Goal: Information Seeking & Learning: Learn about a topic

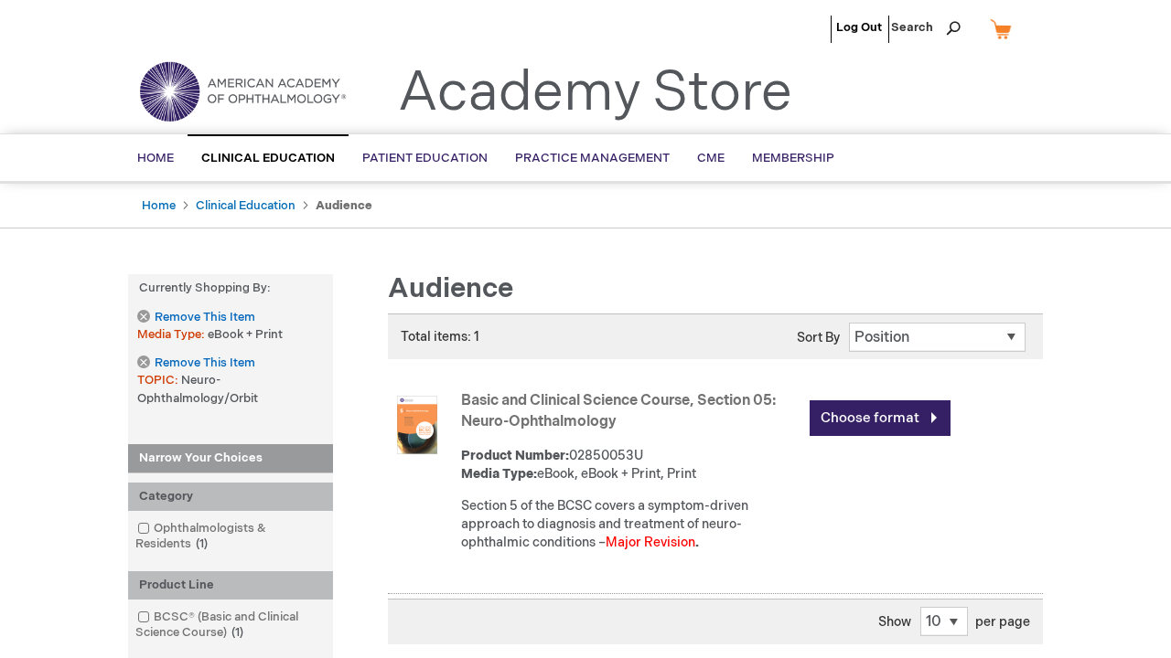
scroll to position [2538, 0]
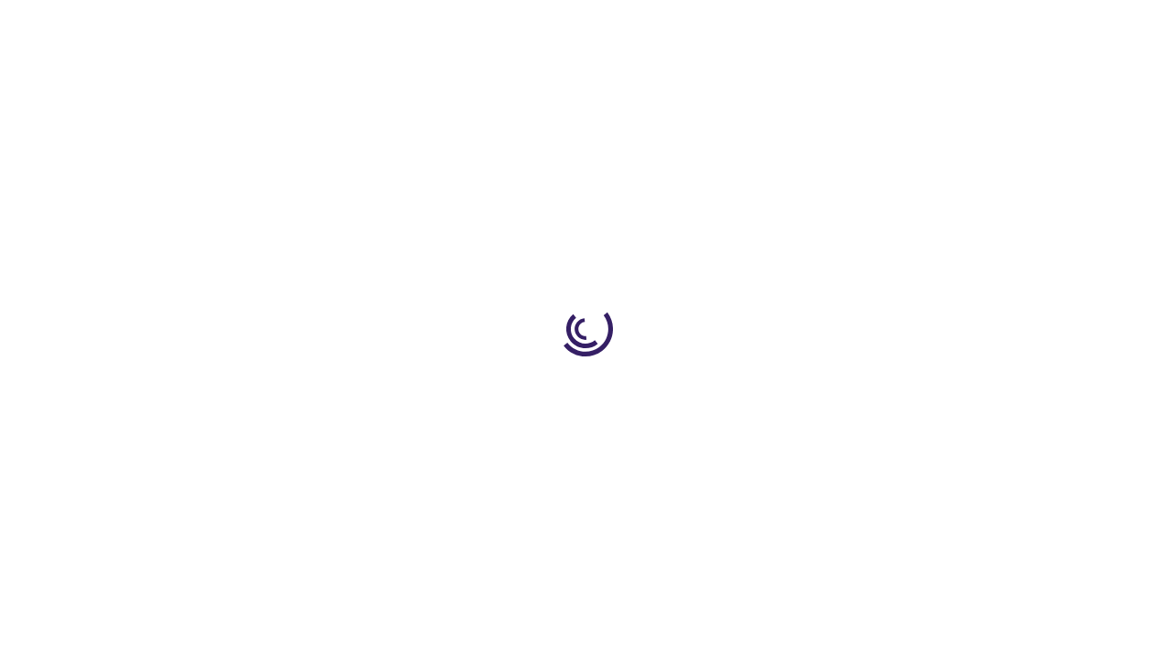
scroll to position [471, 0]
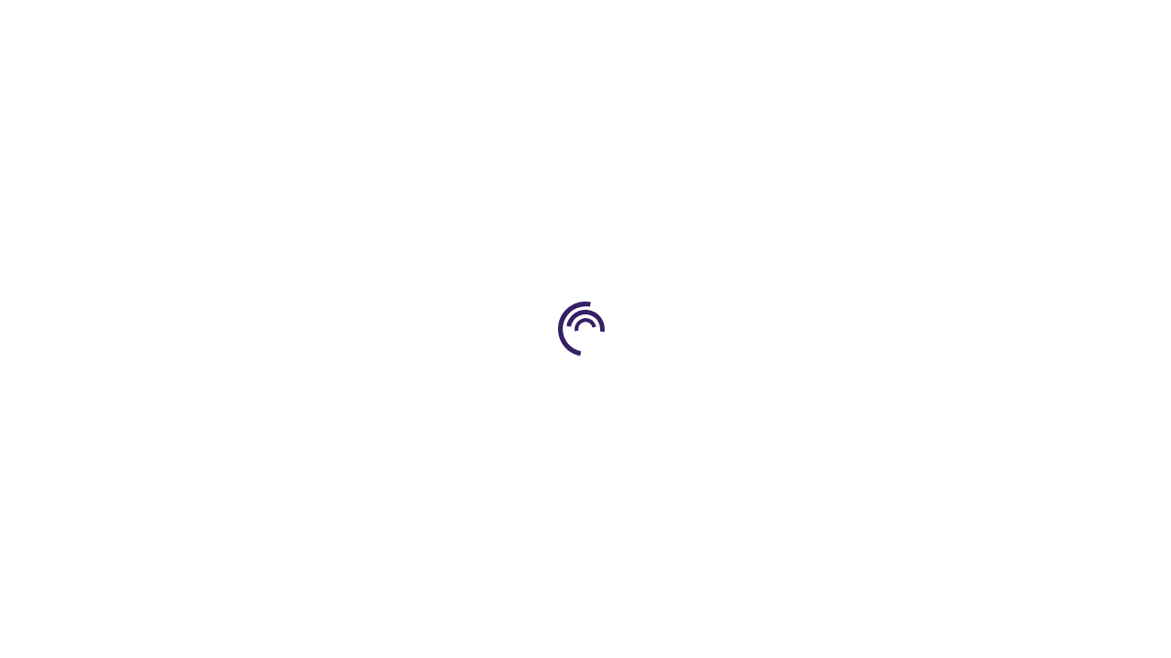
scroll to position [744, 0]
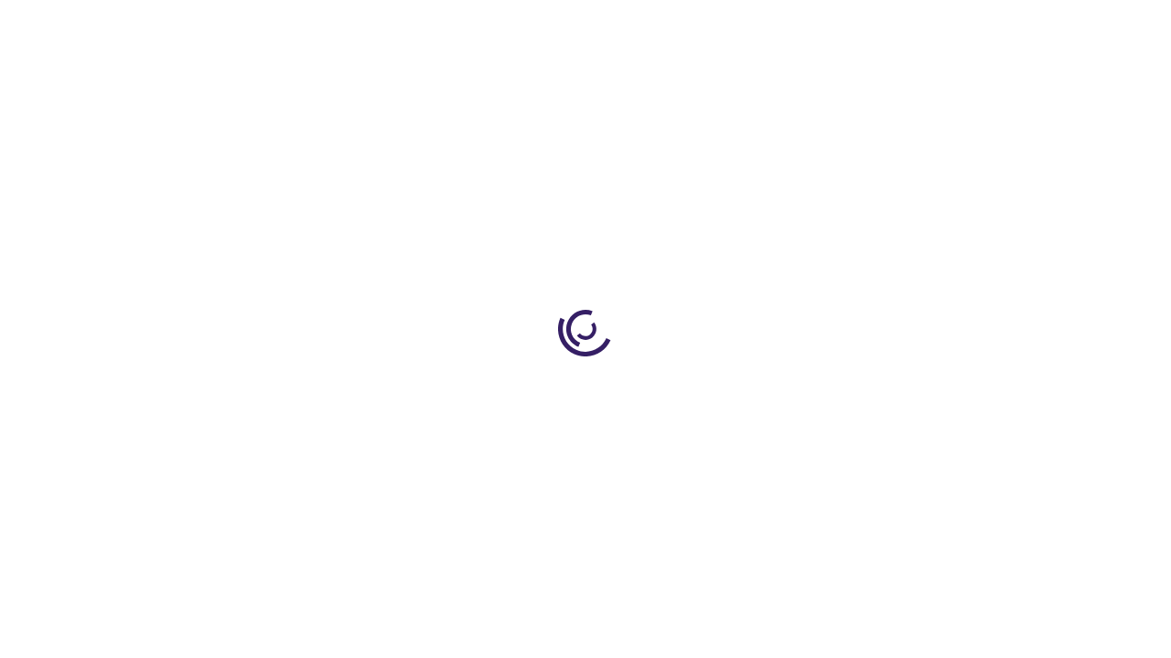
scroll to position [2047, 0]
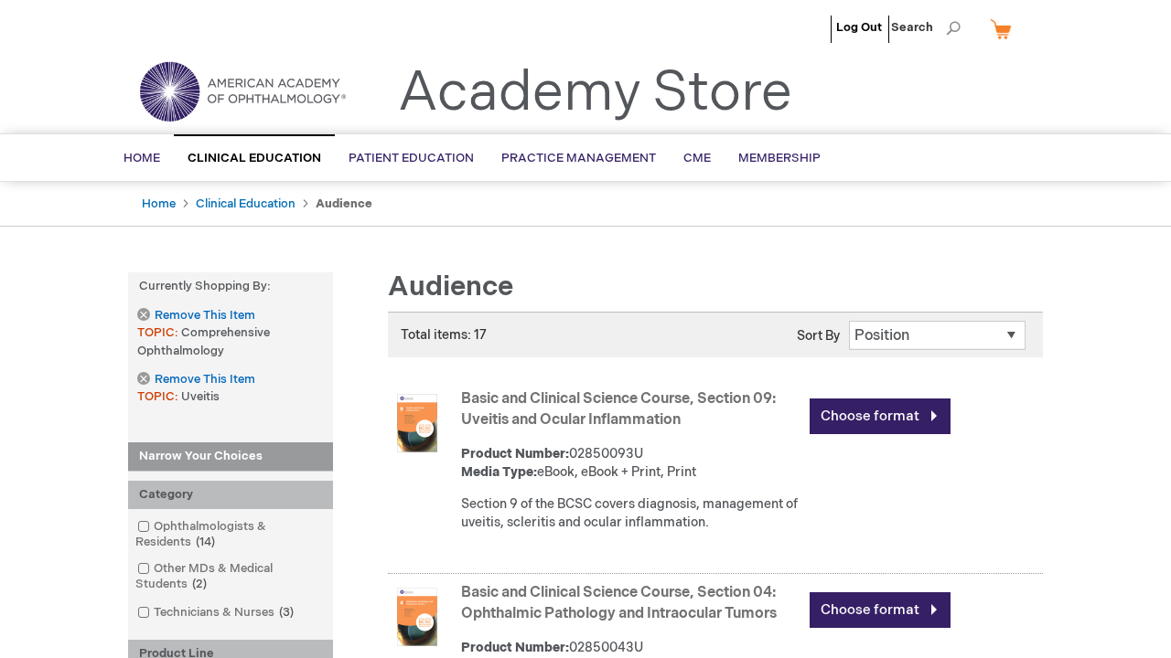
scroll to position [2010, 0]
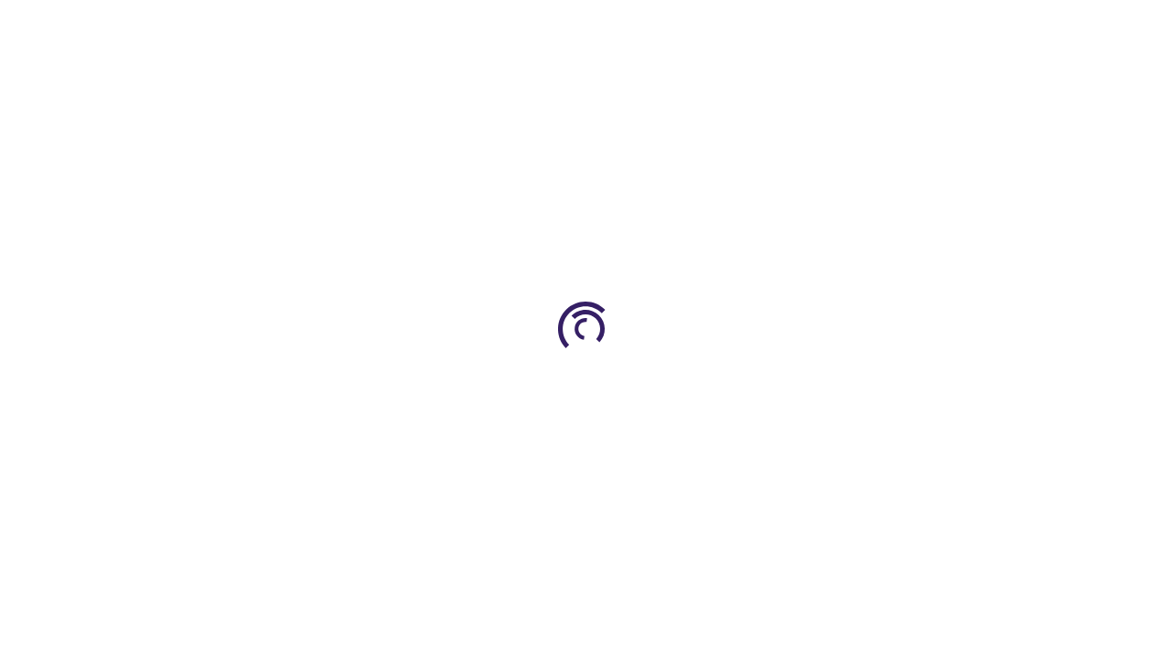
scroll to position [2580, 0]
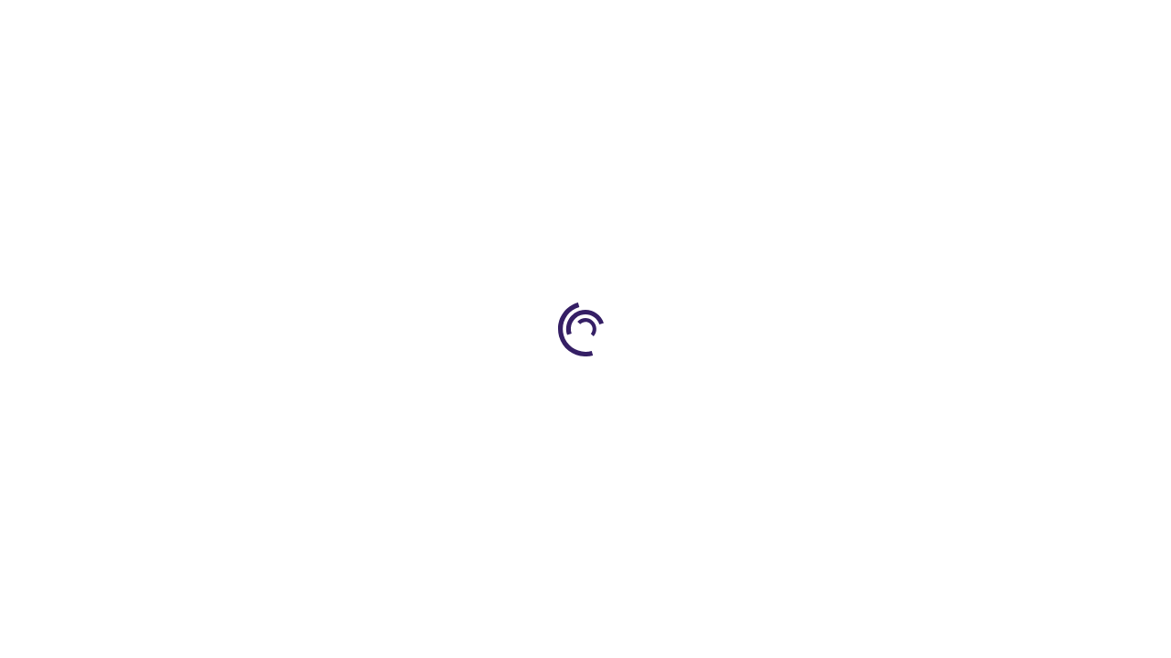
scroll to position [3233, 0]
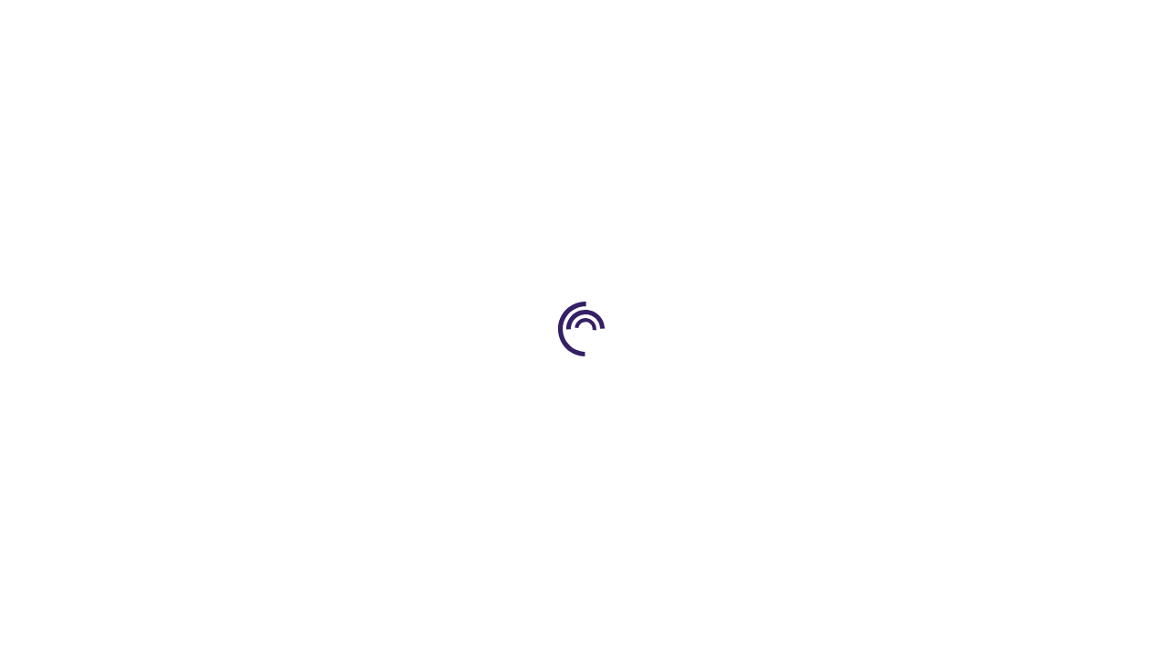
scroll to position [282, 0]
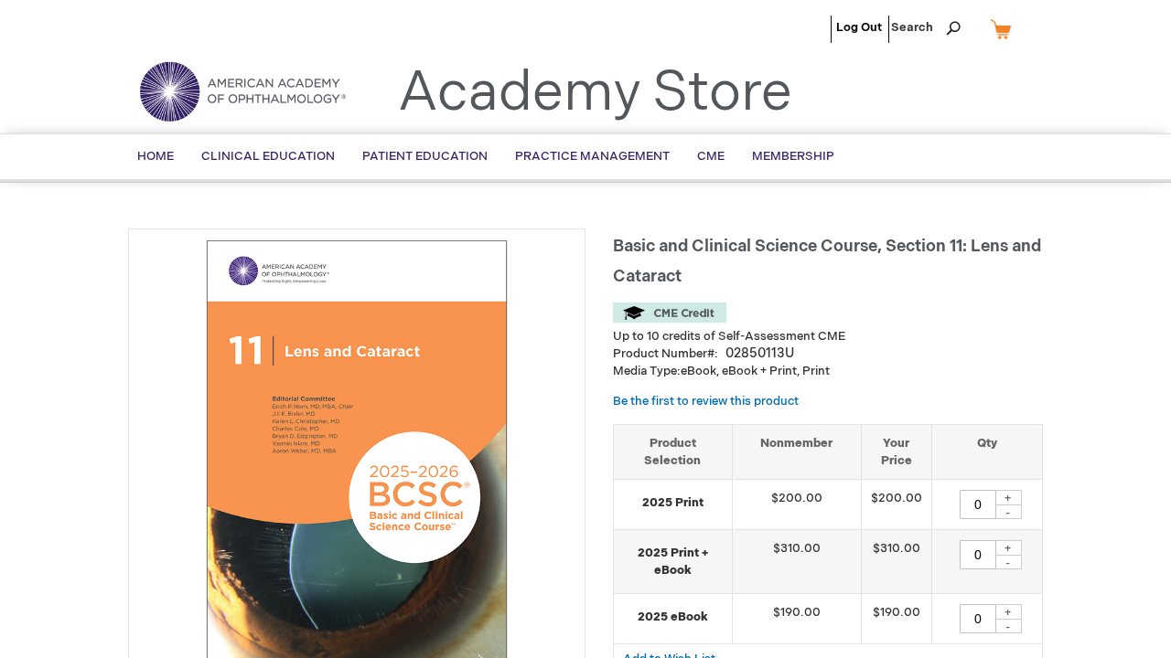
scroll to position [1720, 0]
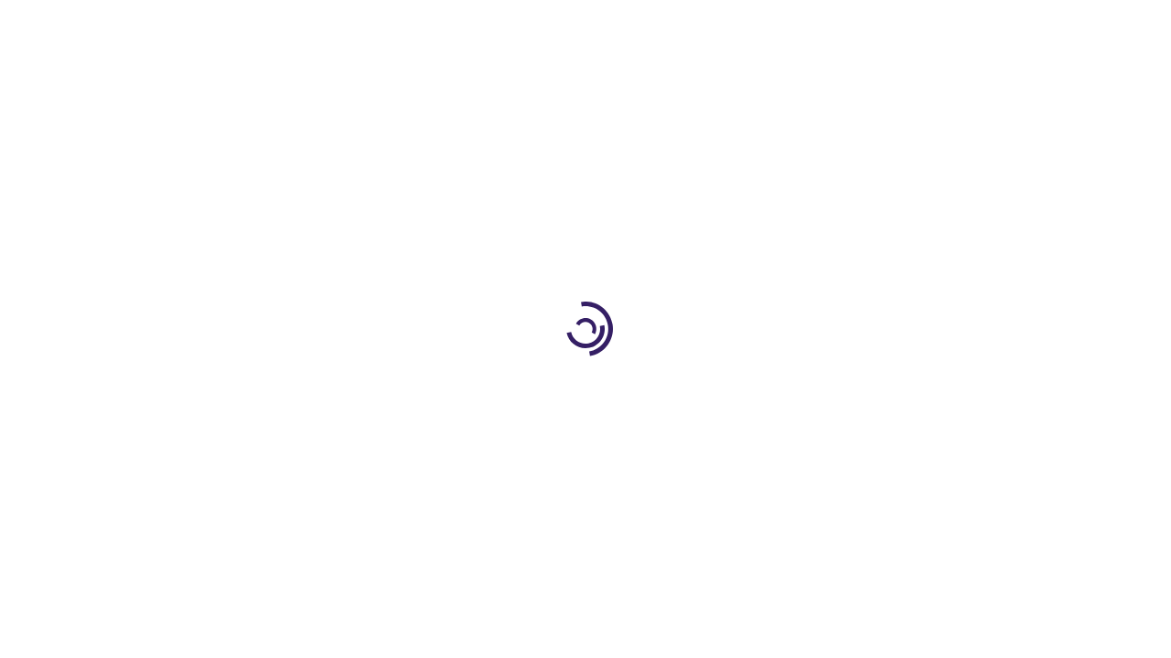
scroll to position [2761, 0]
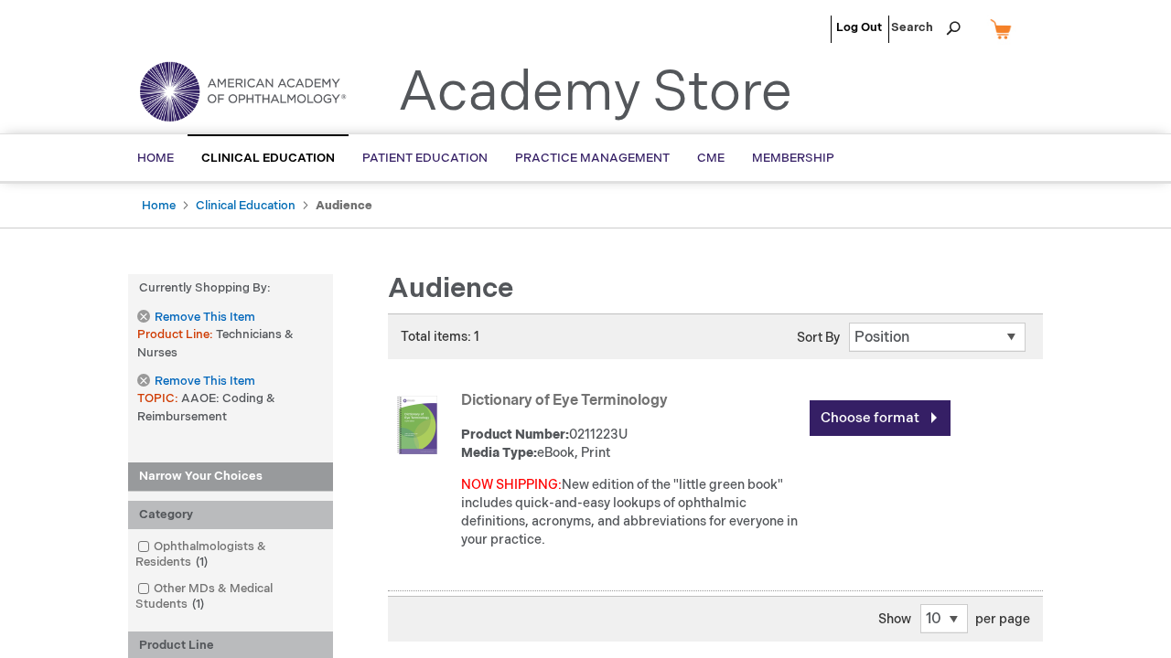
scroll to position [441, 0]
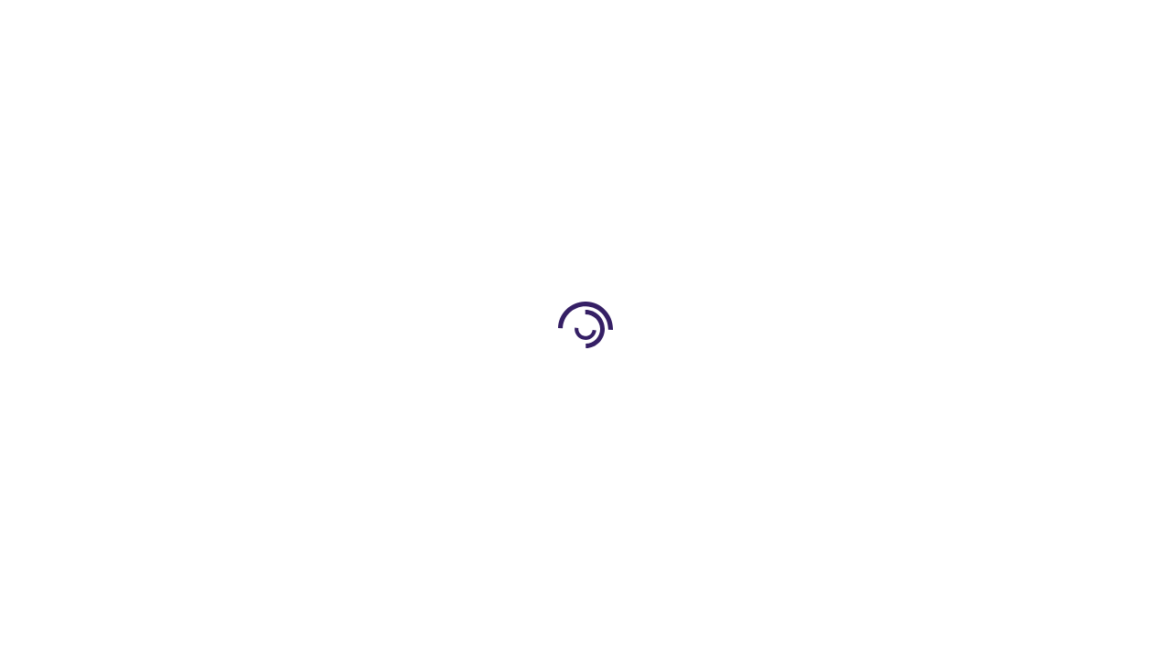
scroll to position [2646, 0]
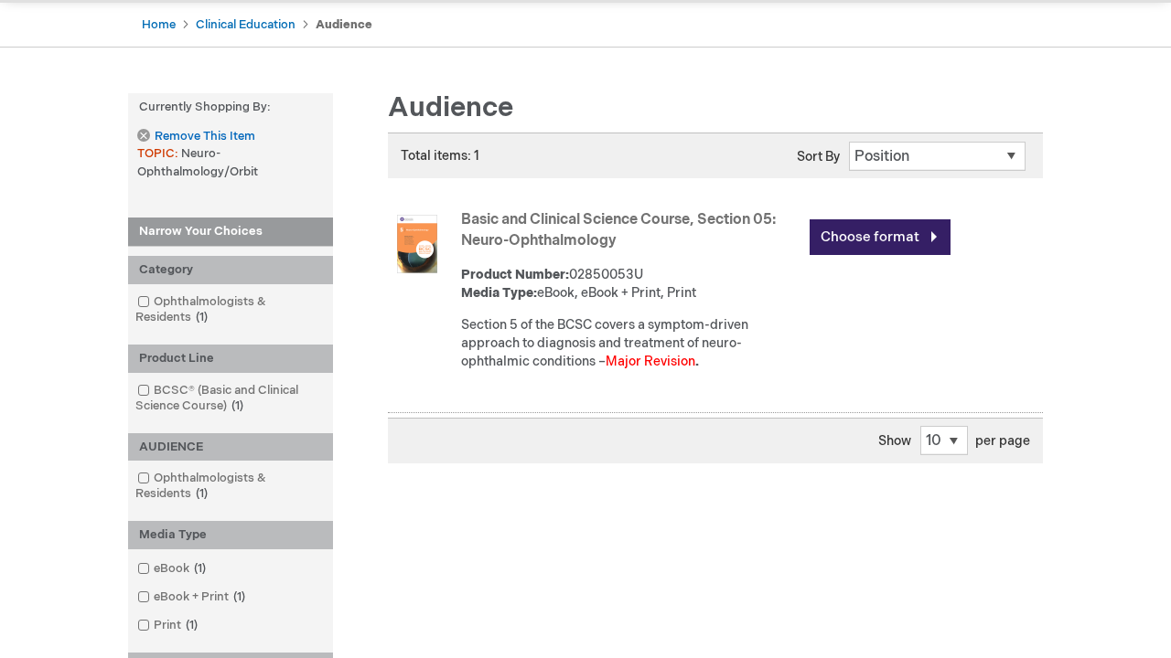
scroll to position [1087, 0]
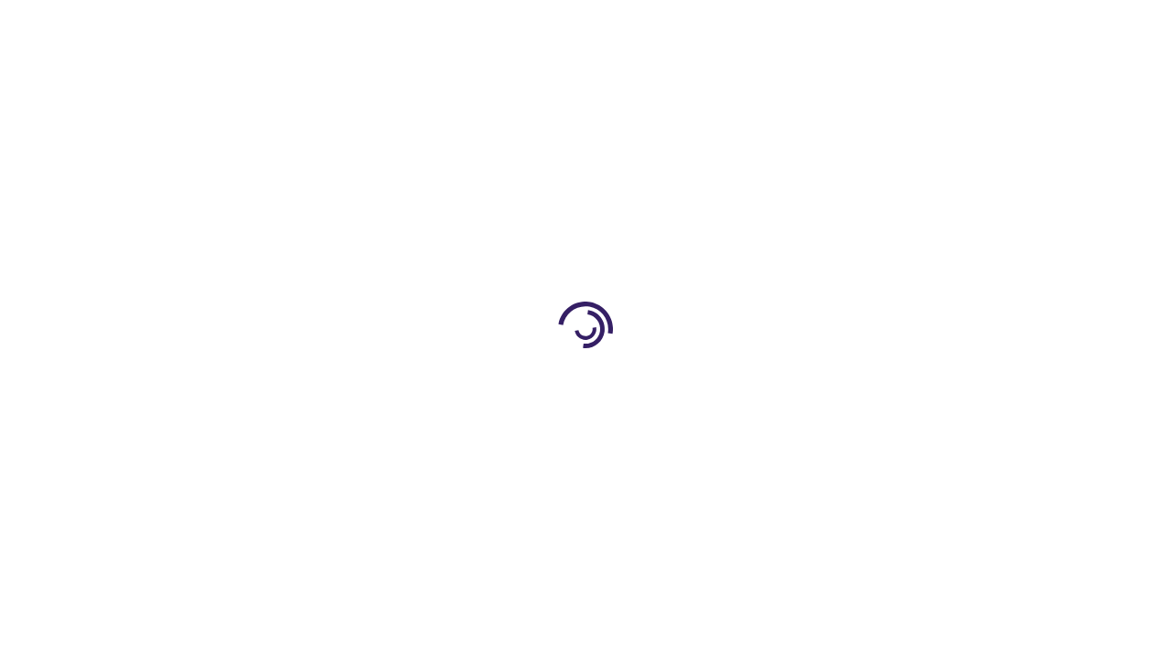
scroll to position [2867, 0]
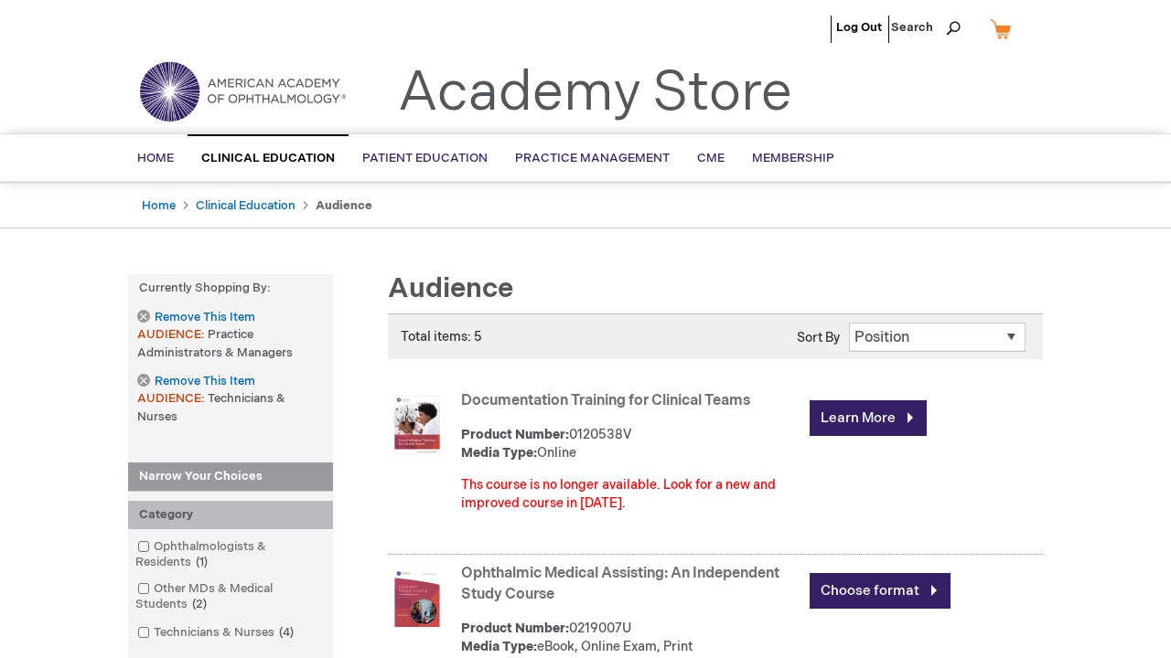
scroll to position [1114, 0]
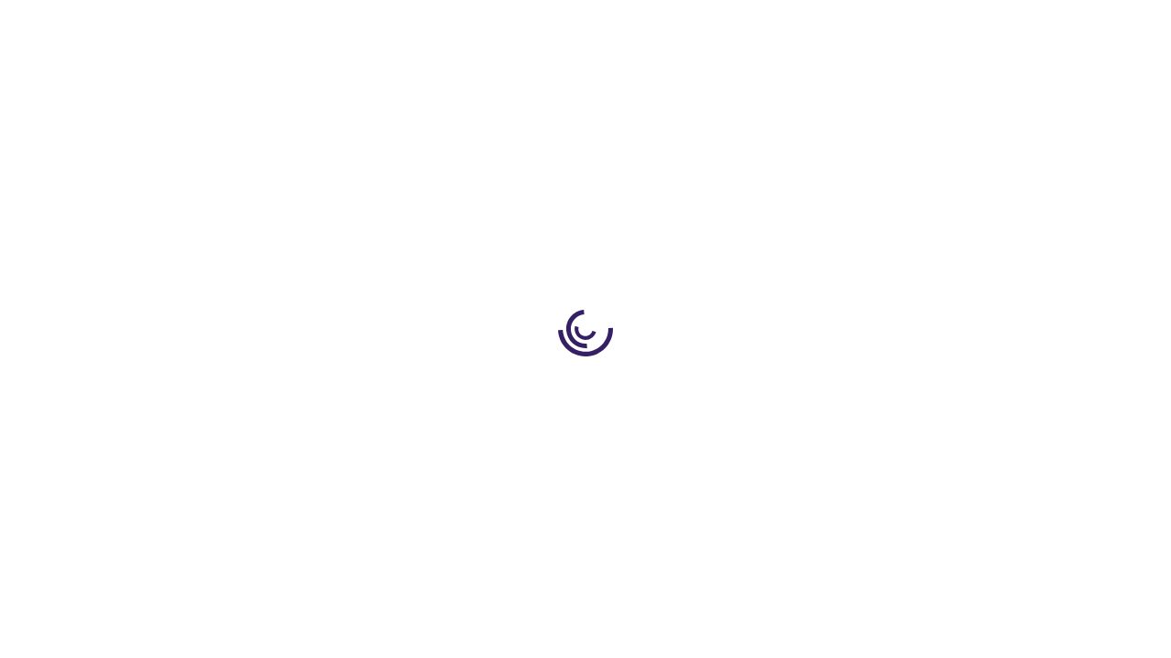
scroll to position [1077, 0]
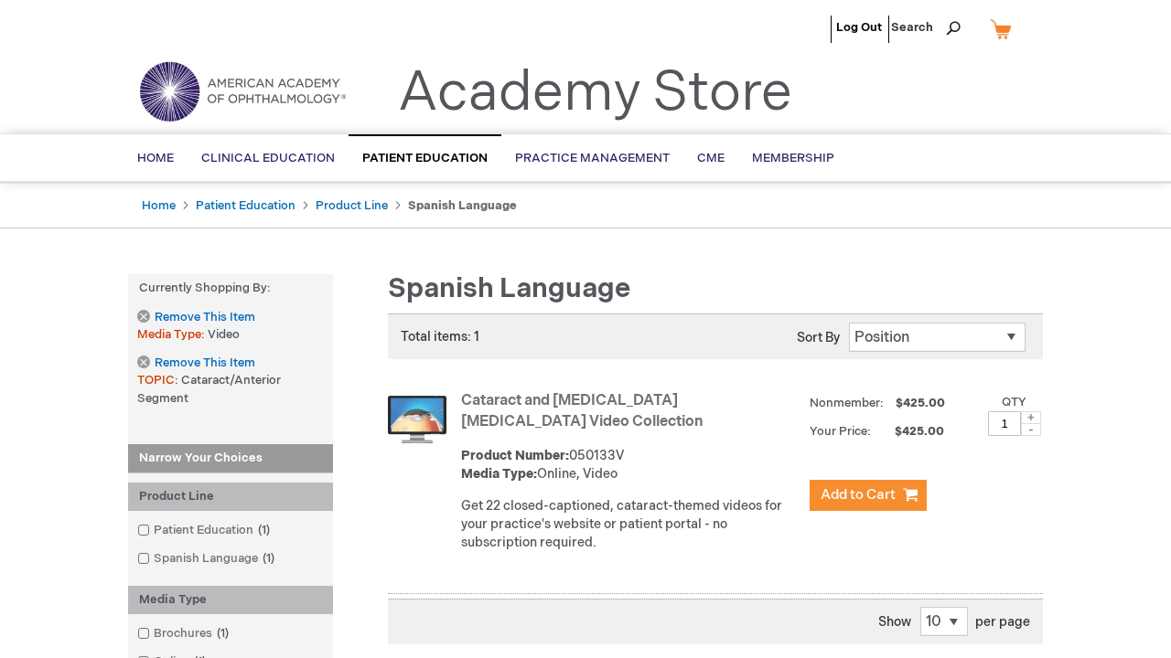
scroll to position [601, 0]
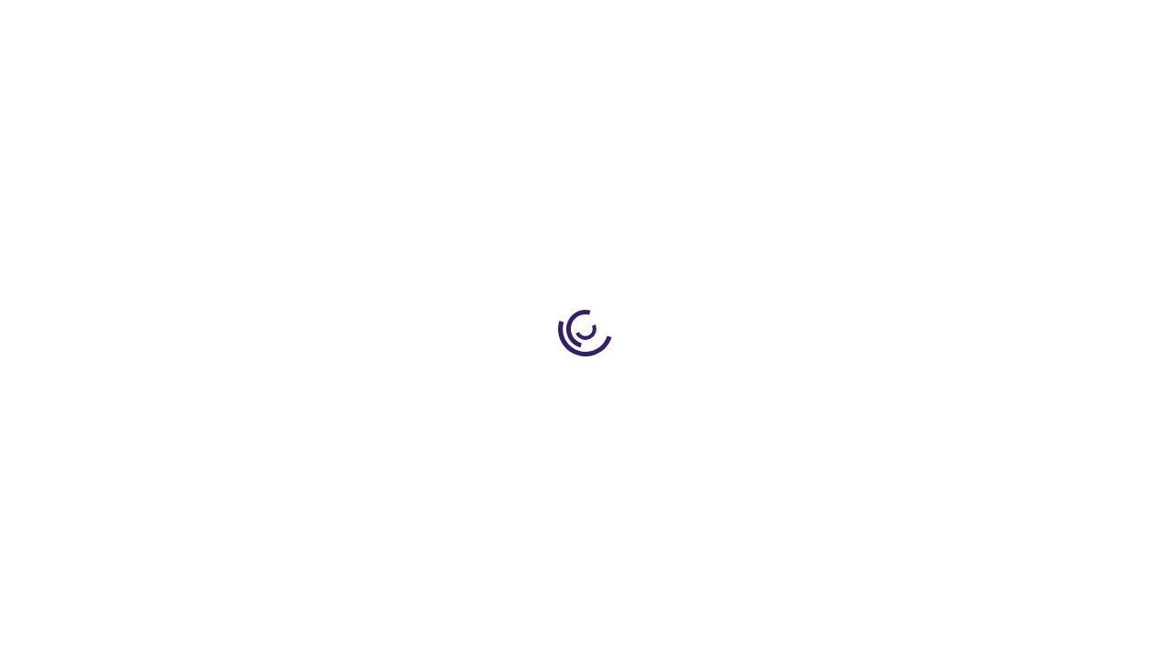
scroll to position [524, 0]
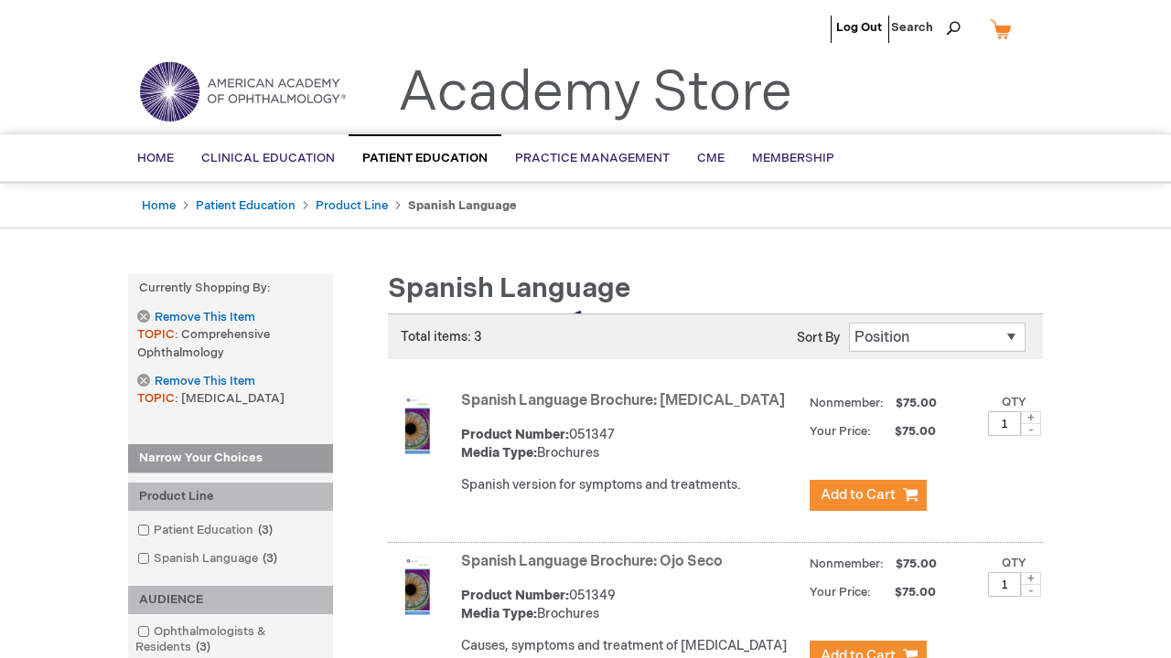
scroll to position [760, 0]
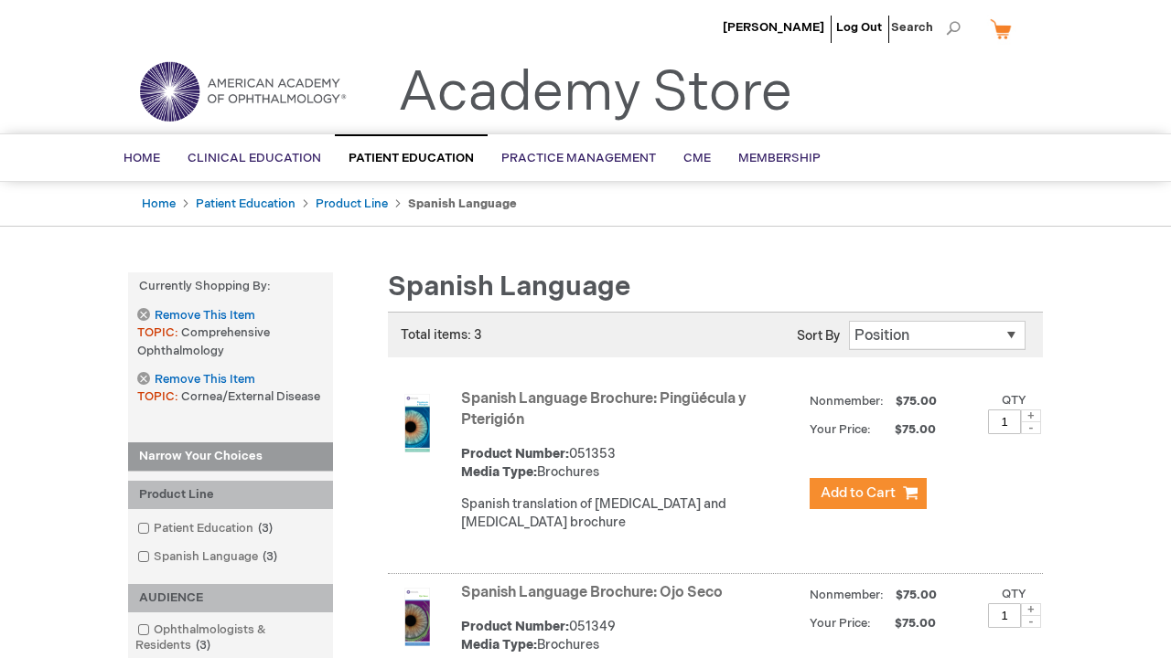
scroll to position [758, 0]
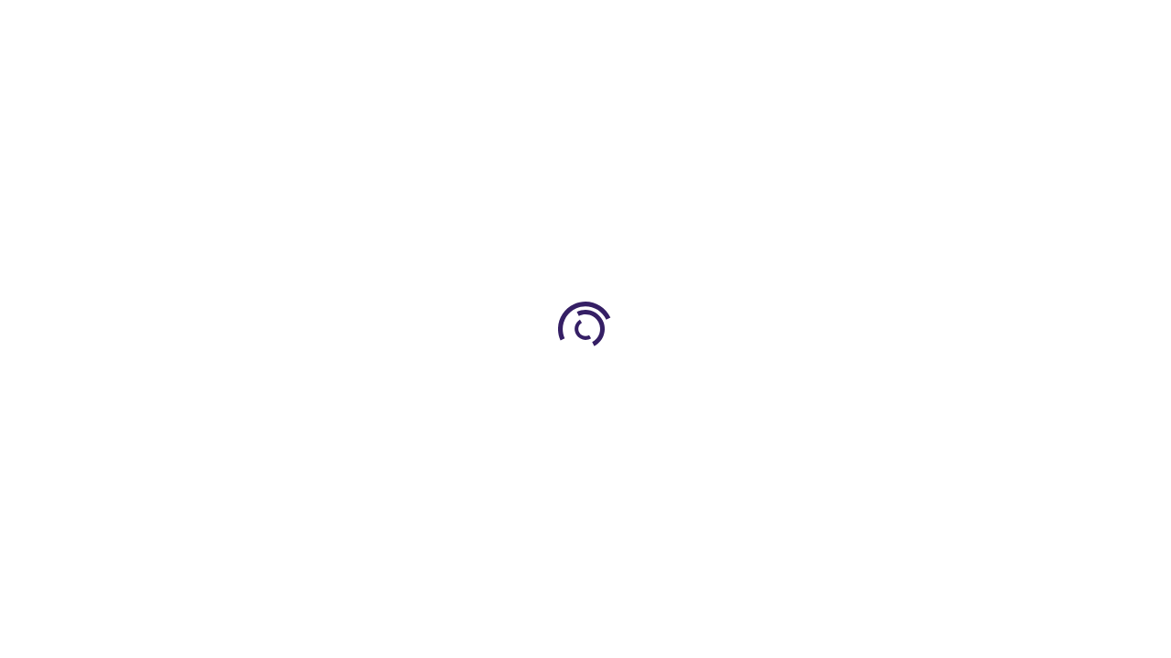
scroll to position [2459, 0]
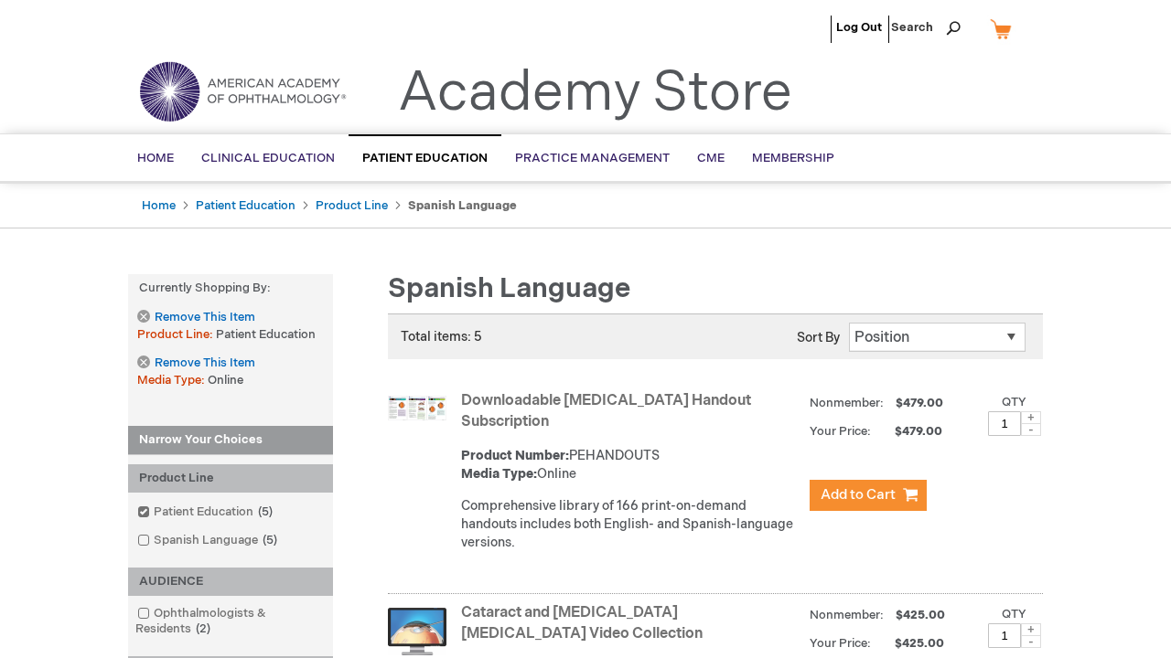
scroll to position [1012, 0]
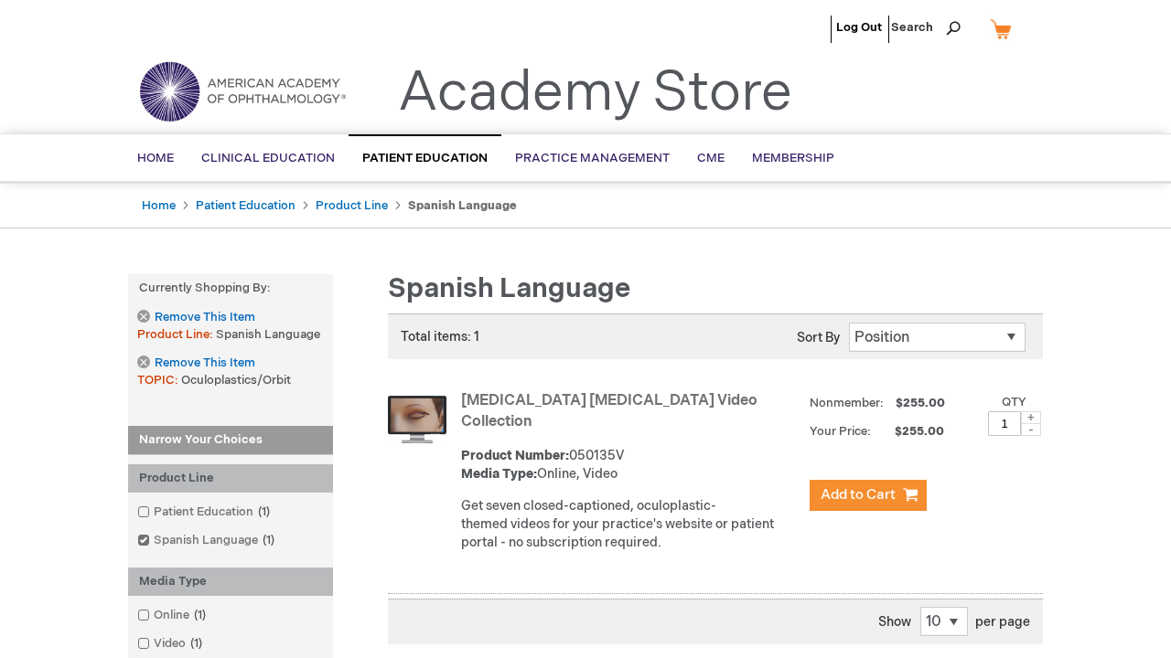
scroll to position [620, 0]
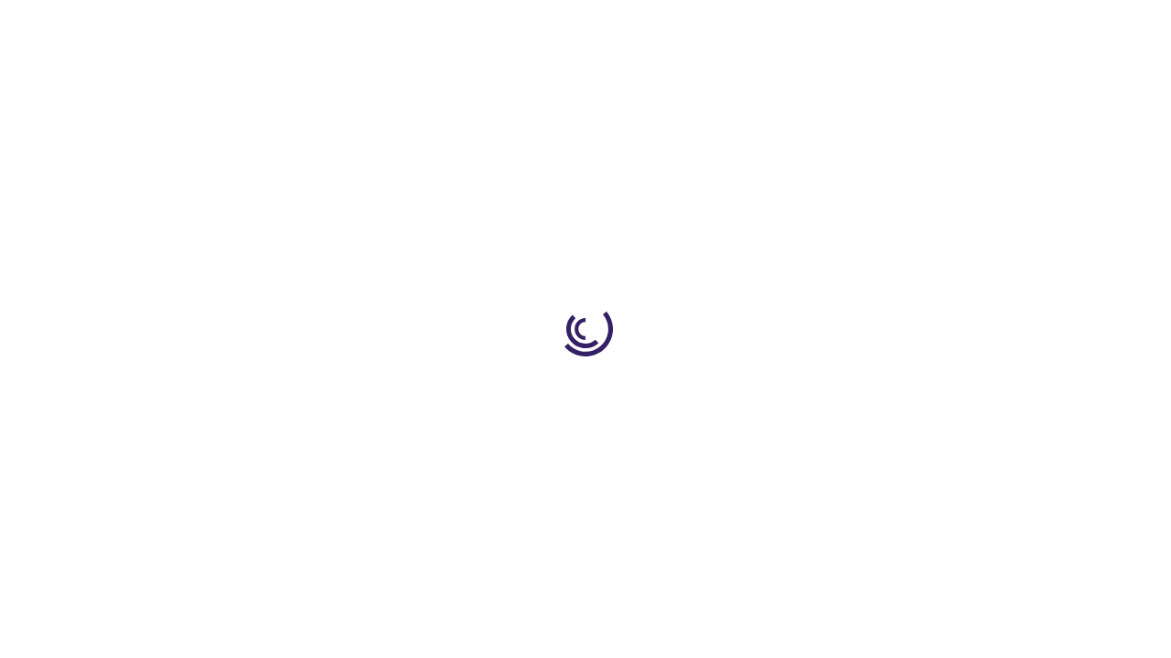
scroll to position [240, 0]
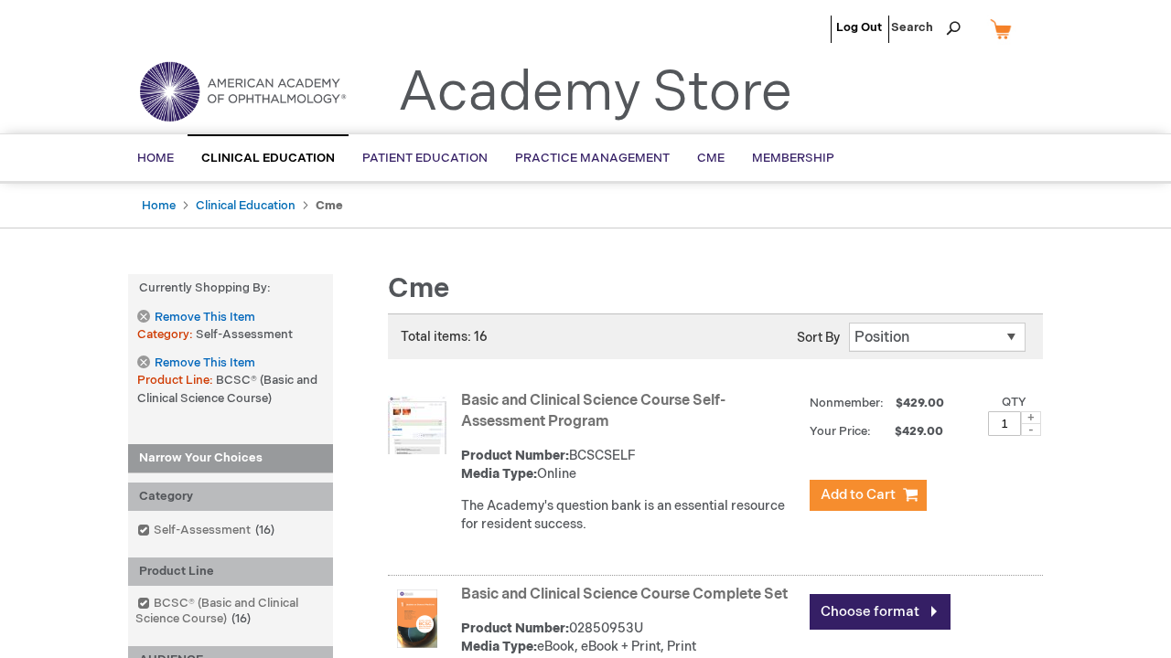
scroll to position [3707, 0]
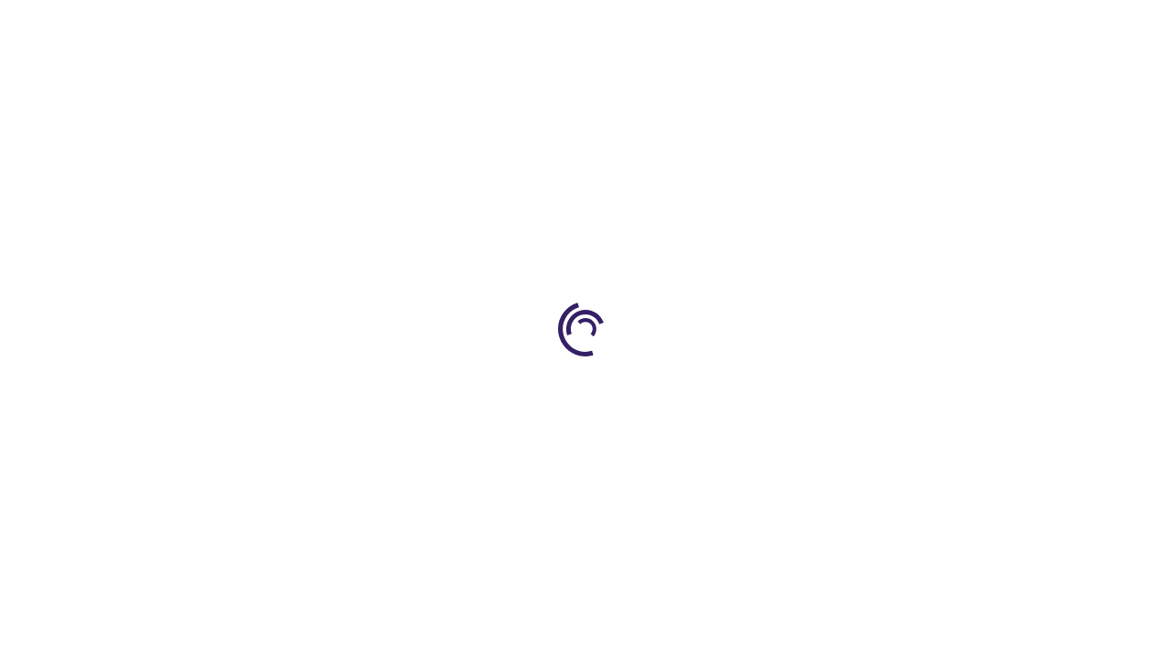
scroll to position [958, 0]
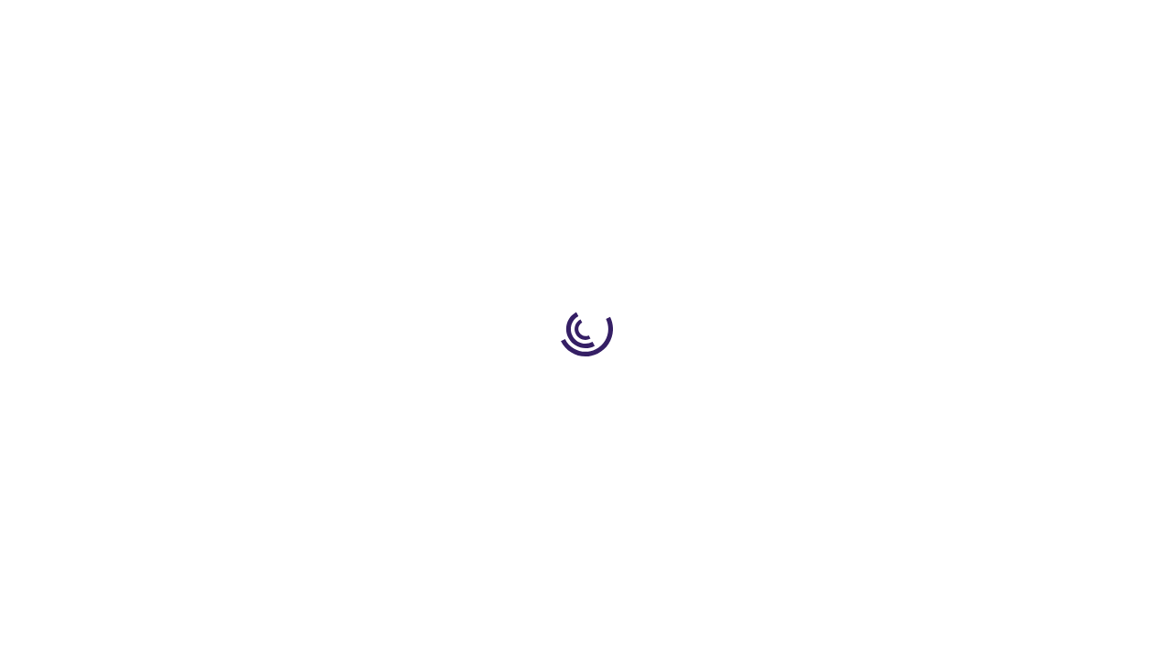
scroll to position [717, 0]
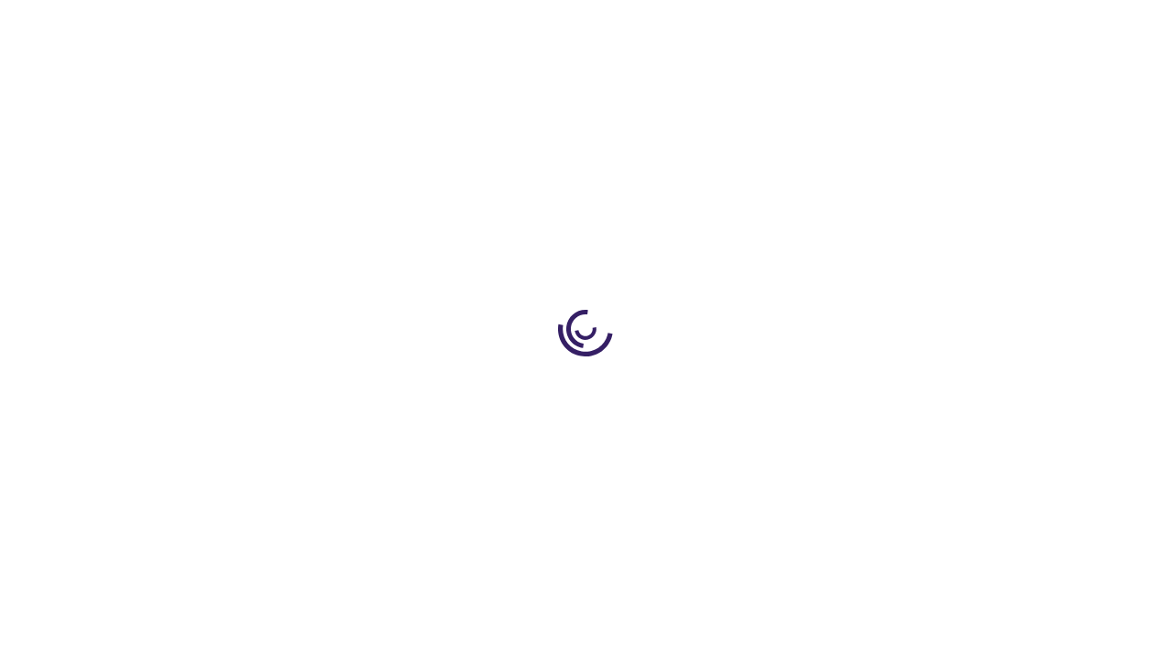
scroll to position [2724, 0]
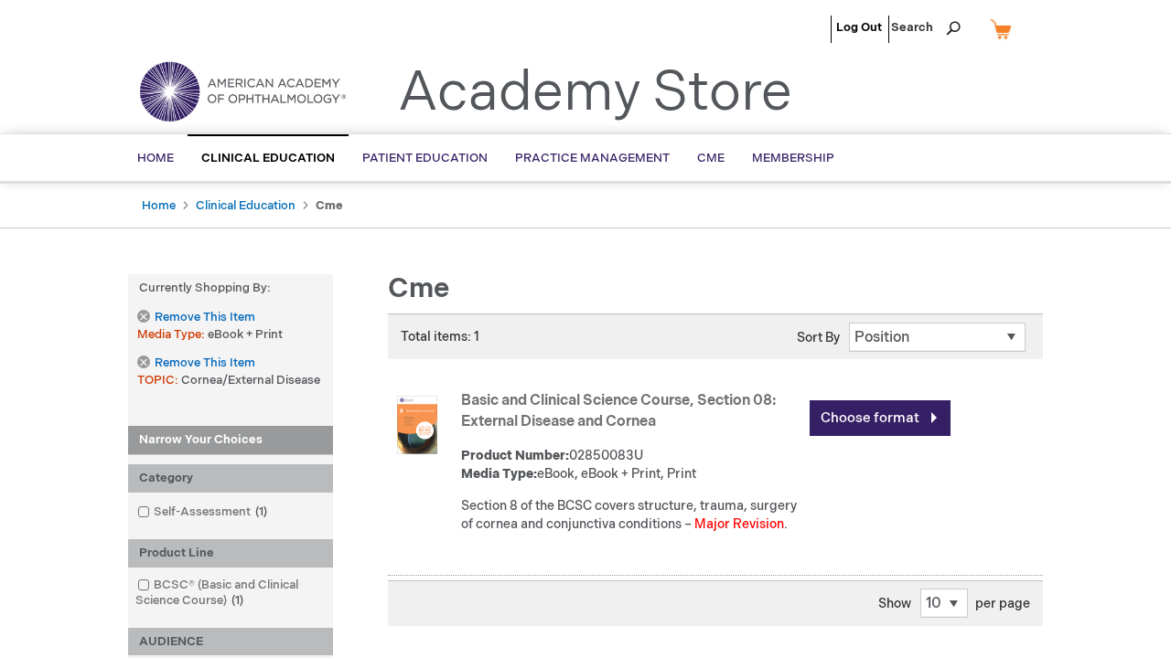
scroll to position [532, 0]
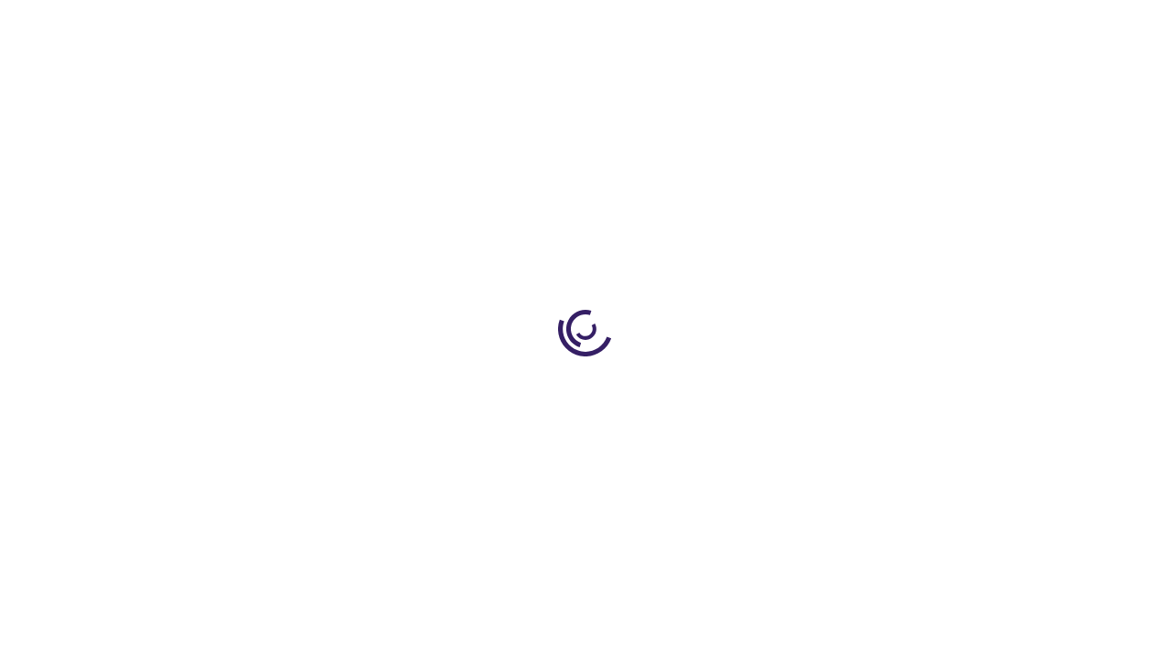
scroll to position [3723, 0]
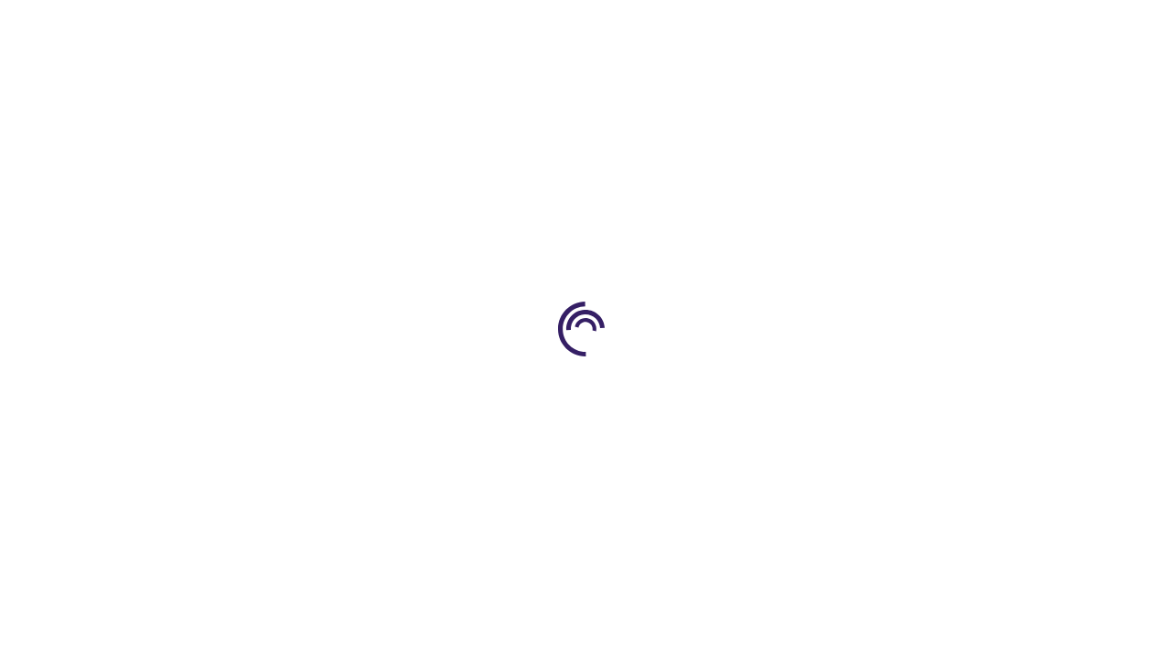
scroll to position [1604, 0]
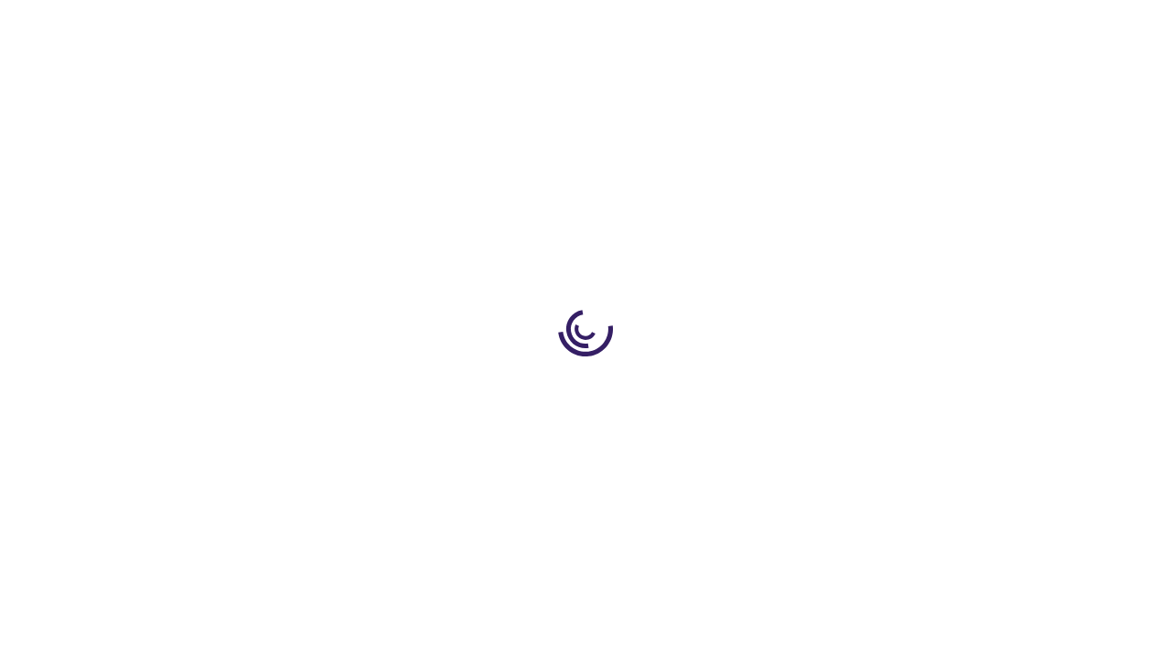
scroll to position [2626, 0]
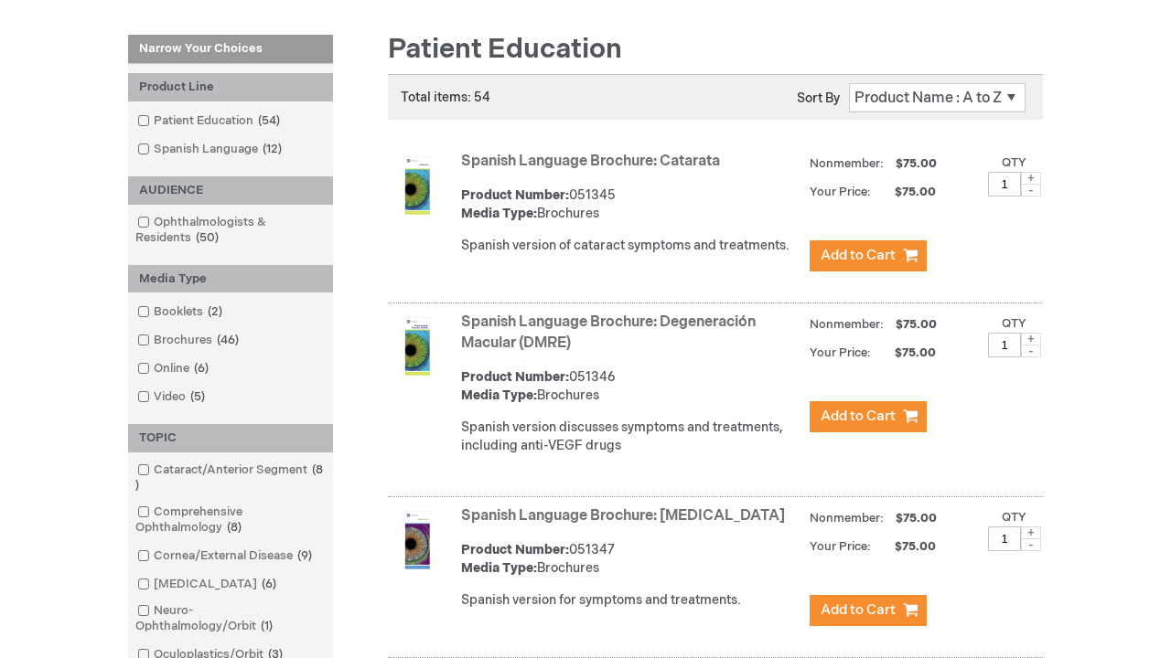
scroll to position [1789, 0]
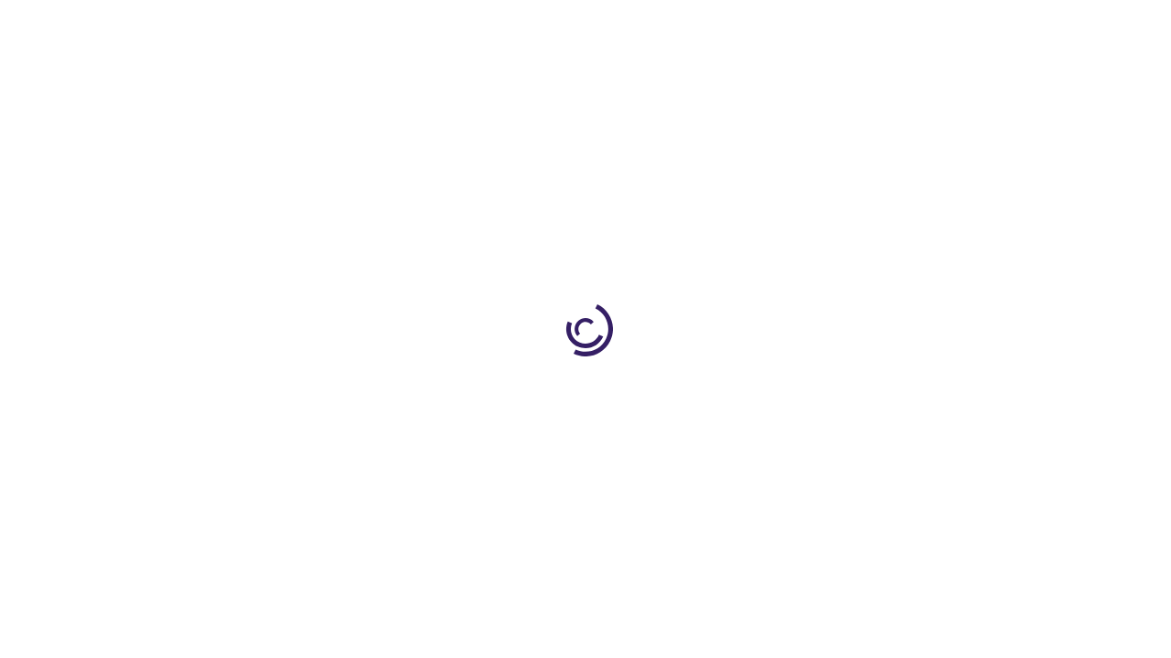
scroll to position [3458, 0]
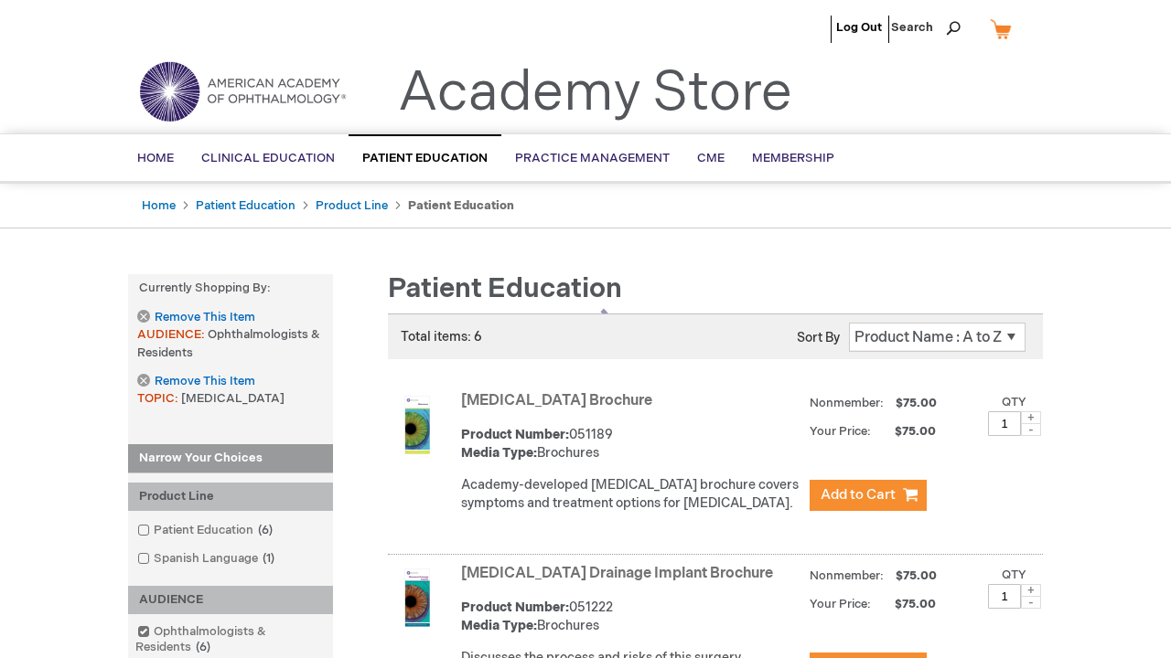
scroll to position [1087, 0]
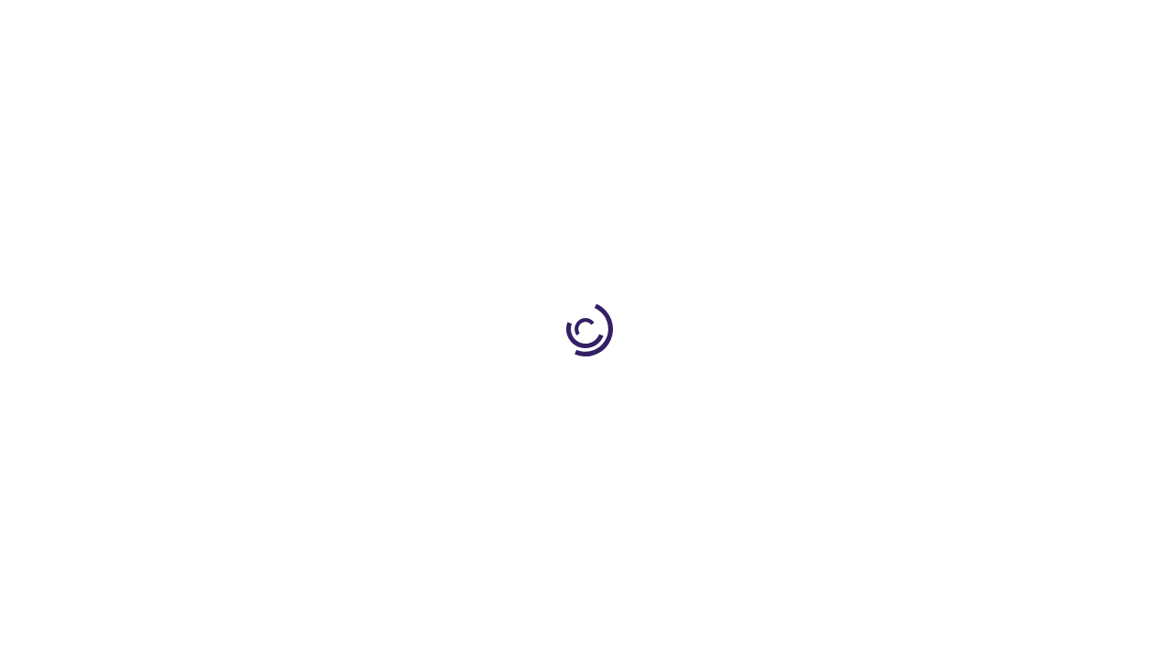
scroll to position [2450, 0]
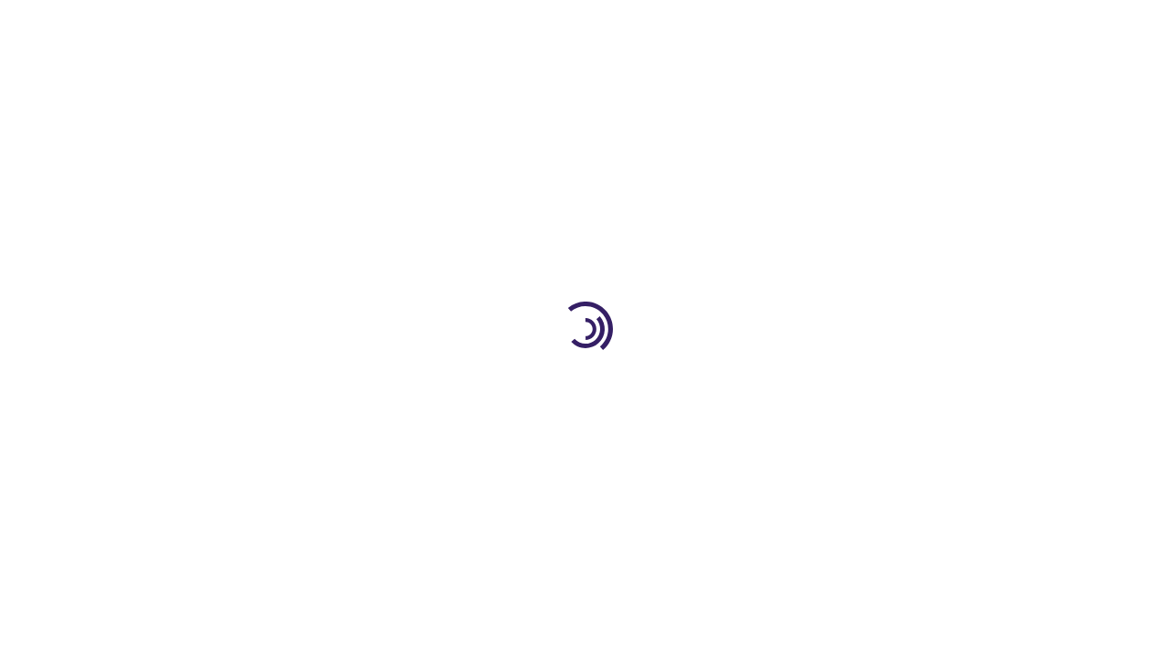
scroll to position [722, 0]
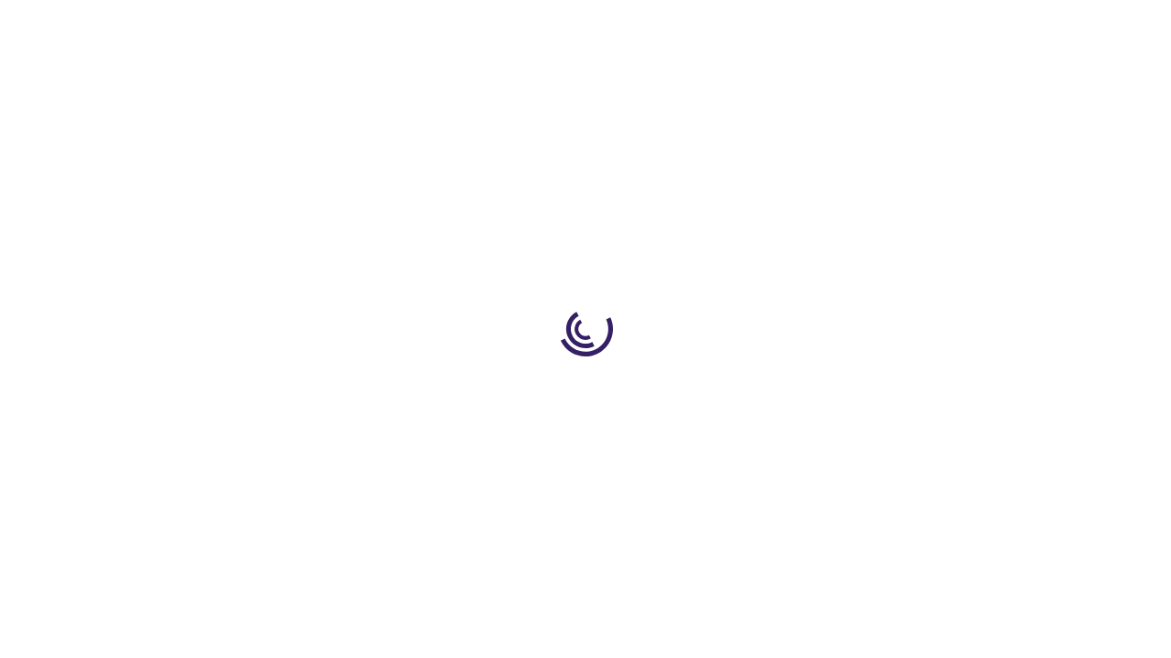
scroll to position [2937, 0]
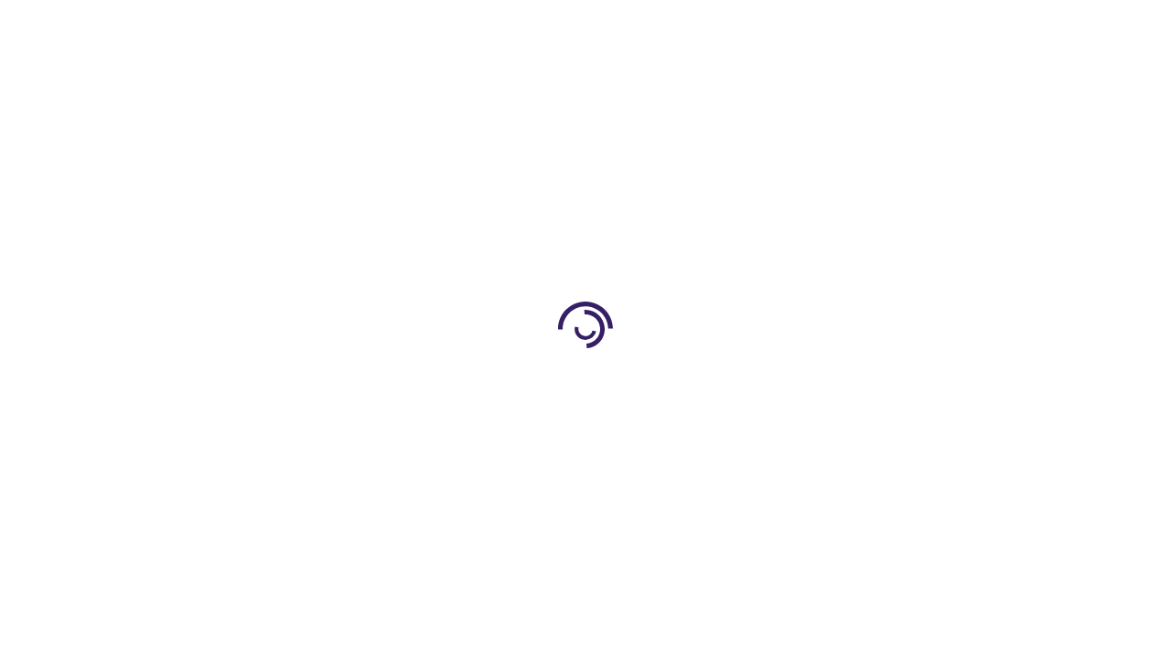
scroll to position [3527, 0]
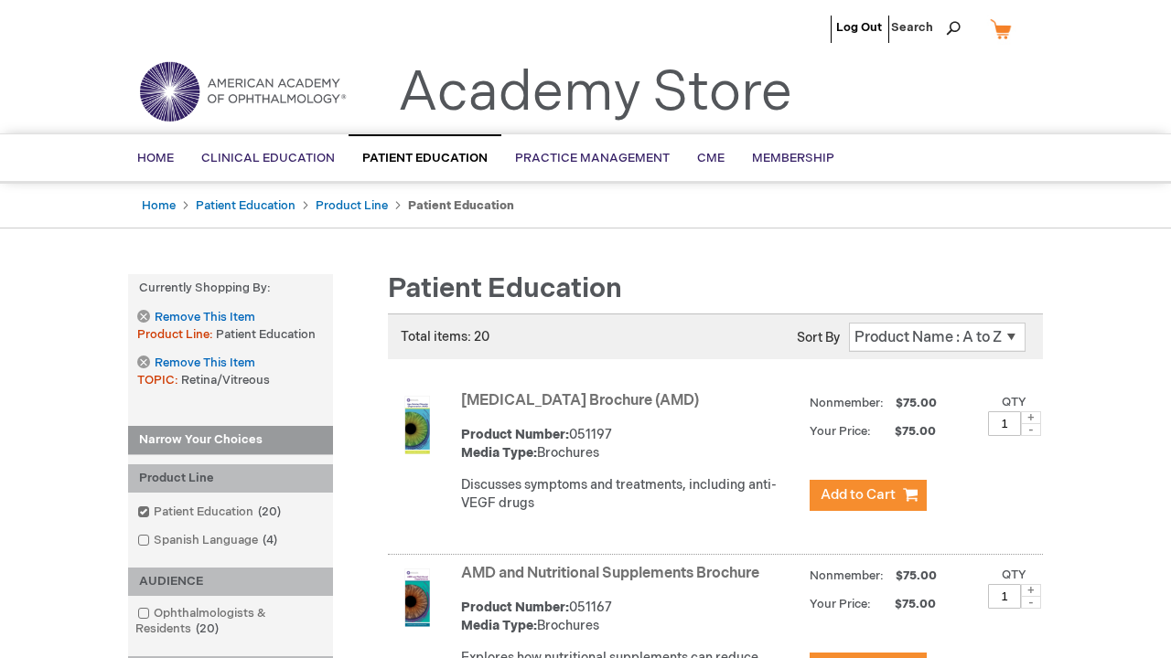
scroll to position [4277, 0]
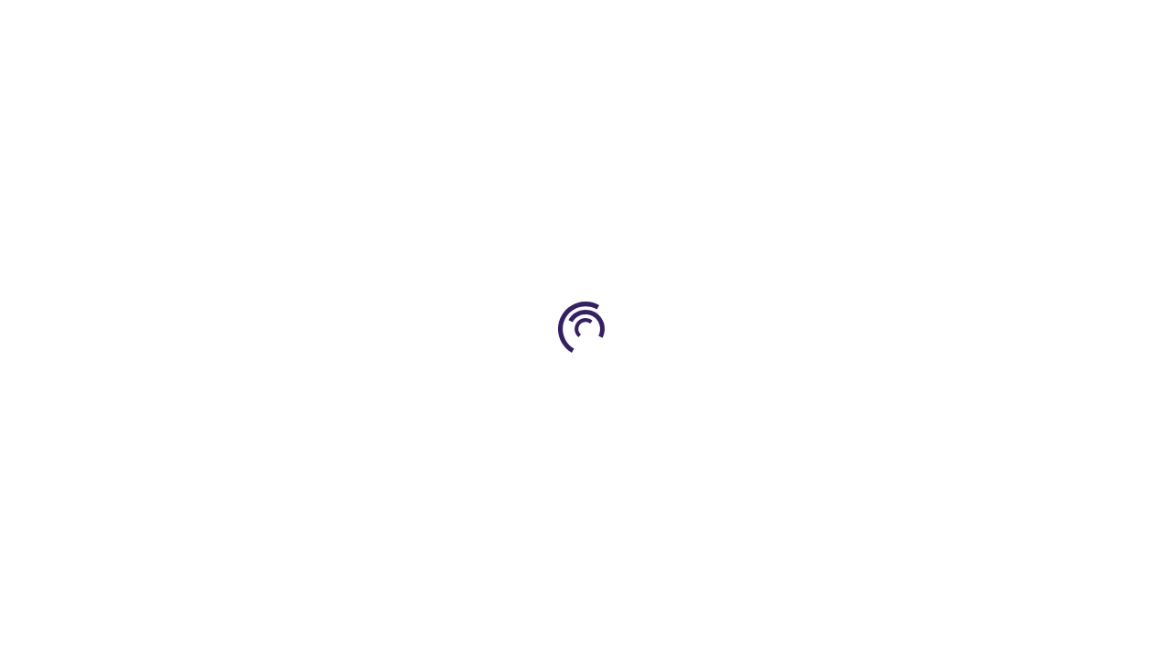
scroll to position [1754, 0]
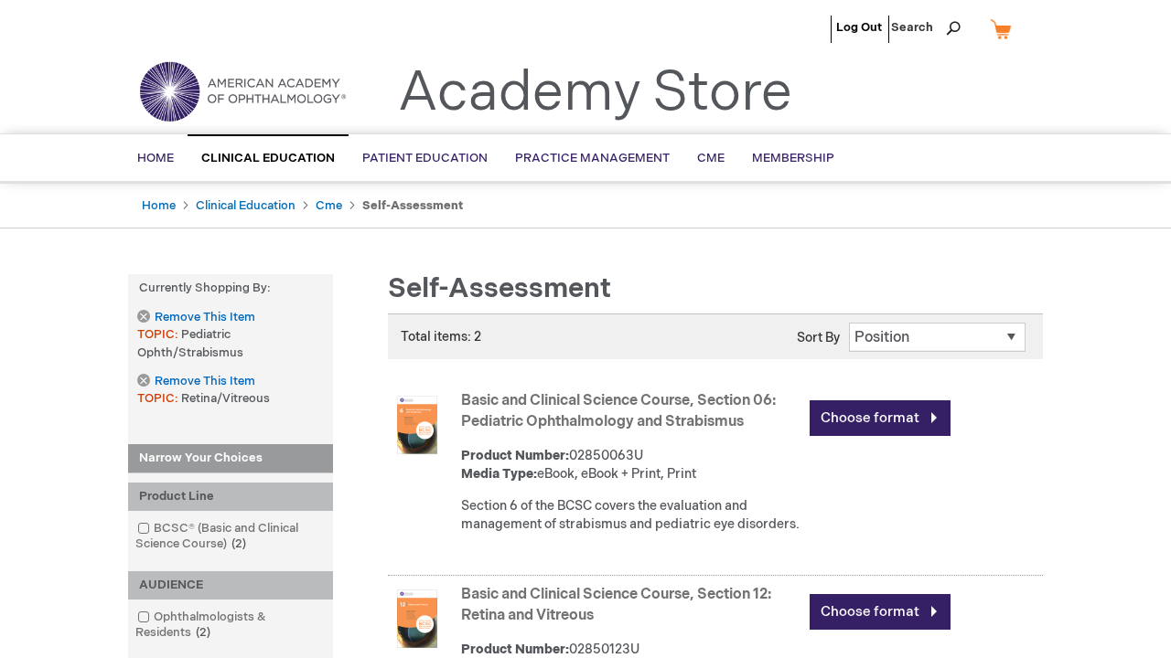
scroll to position [665, 0]
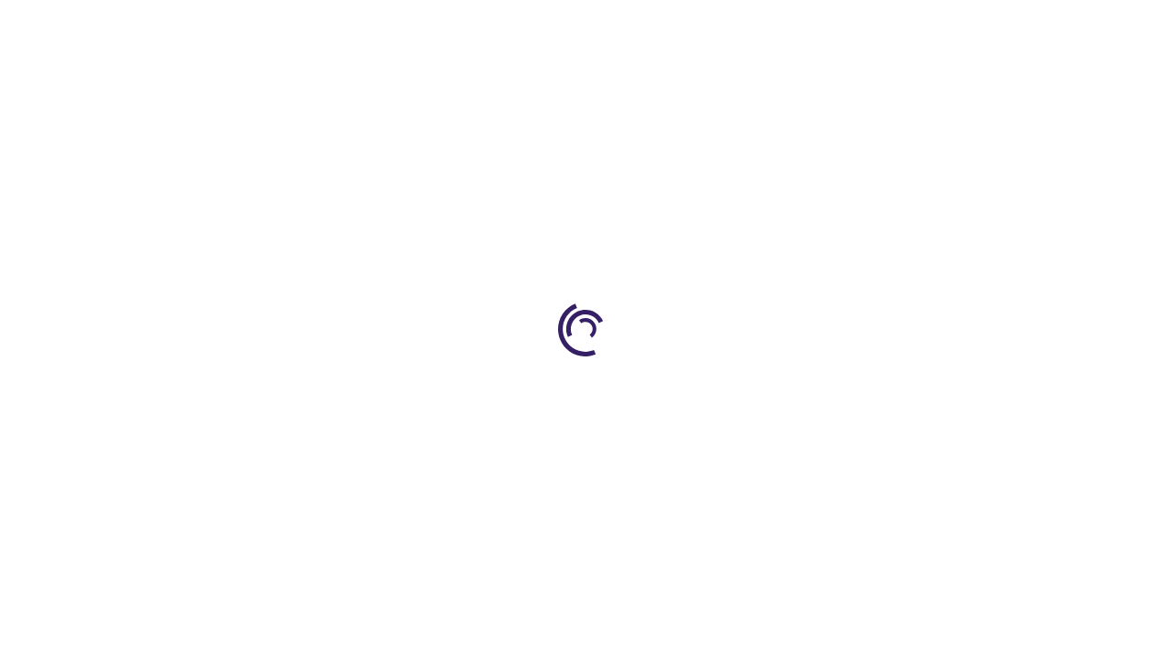
scroll to position [1525, 0]
